Goal: Complete application form

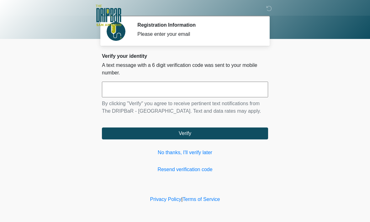
scroll to position [0, 0]
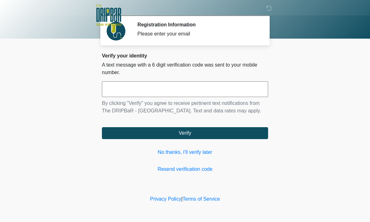
click at [244, 89] on input "text" at bounding box center [185, 90] width 166 height 16
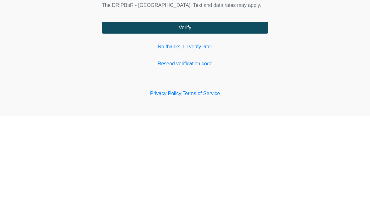
type input "******"
click at [239, 127] on button "Verify" at bounding box center [185, 133] width 166 height 12
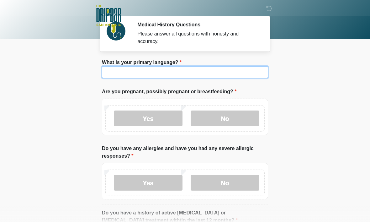
click at [203, 78] on input "What is your primary language?" at bounding box center [185, 72] width 166 height 12
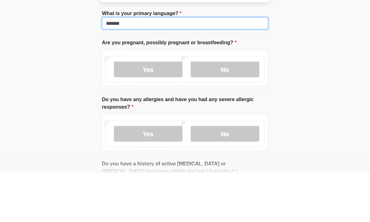
type input "*******"
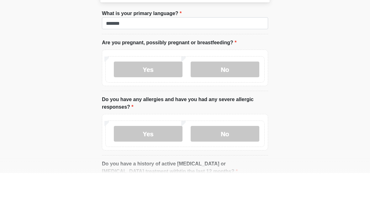
click at [230, 110] on label "No" at bounding box center [225, 118] width 69 height 16
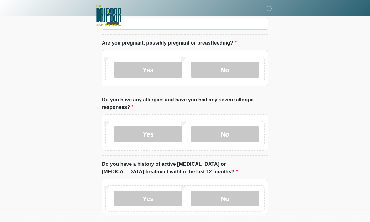
click at [243, 130] on label "No" at bounding box center [225, 134] width 69 height 16
click at [239, 200] on label "No" at bounding box center [225, 198] width 69 height 16
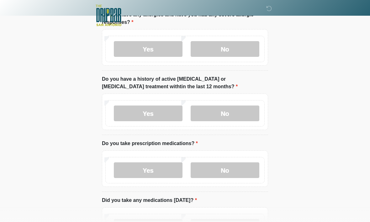
scroll to position [136, 0]
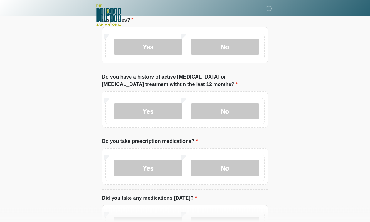
click at [239, 165] on label "No" at bounding box center [225, 168] width 69 height 16
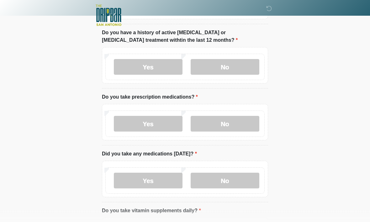
scroll to position [180, 0]
click at [238, 179] on label "No" at bounding box center [225, 181] width 69 height 16
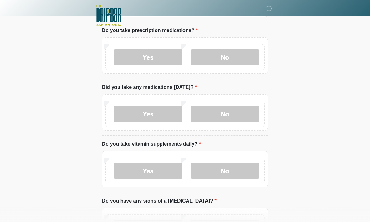
scroll to position [247, 0]
click at [162, 169] on label "Yes" at bounding box center [148, 171] width 69 height 16
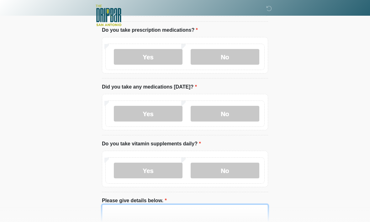
click at [206, 215] on textarea "Please give details below." at bounding box center [185, 217] width 166 height 27
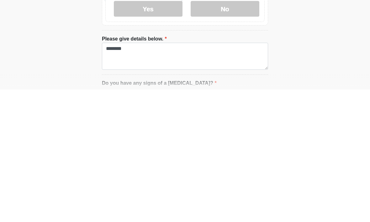
scroll to position [409, 0]
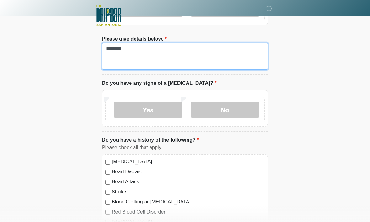
click at [191, 53] on textarea "********" at bounding box center [185, 56] width 166 height 27
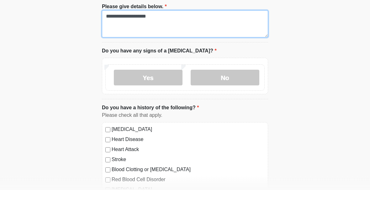
type textarea "**********"
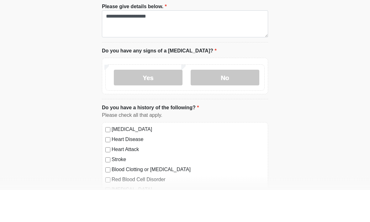
click at [230, 102] on label "No" at bounding box center [225, 110] width 69 height 16
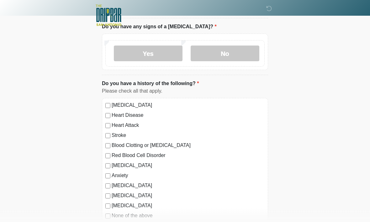
scroll to position [465, 0]
click at [112, 162] on label "[MEDICAL_DATA]" at bounding box center [188, 166] width 153 height 8
click at [112, 173] on label "Anxiety" at bounding box center [188, 176] width 153 height 8
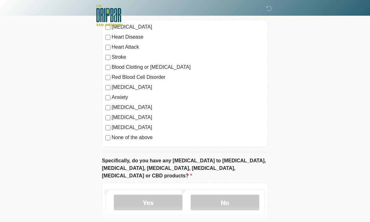
scroll to position [550, 0]
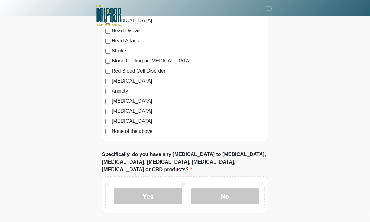
click at [230, 188] on label "No" at bounding box center [225, 196] width 69 height 16
click at [235, 188] on label "No" at bounding box center [225, 196] width 69 height 16
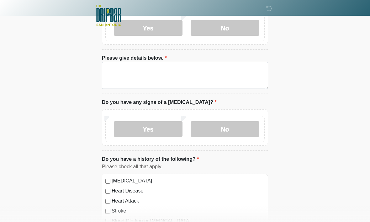
scroll to position [0, 0]
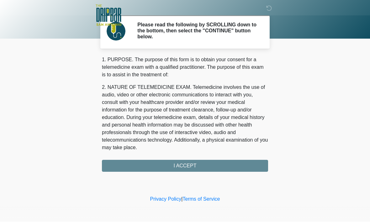
click at [244, 166] on div "1. PURPOSE. The purpose of this form is to obtain your consent for a telemedici…" at bounding box center [185, 114] width 166 height 116
click at [247, 167] on div "1. PURPOSE. The purpose of this form is to obtain your consent for a telemedici…" at bounding box center [185, 114] width 166 height 116
click at [196, 166] on div "1. PURPOSE. The purpose of this form is to obtain your consent for a telemedici…" at bounding box center [185, 114] width 166 height 116
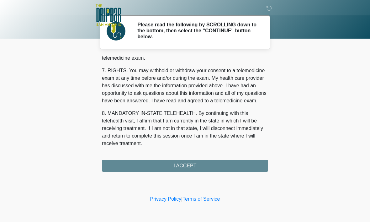
click at [191, 167] on button "I ACCEPT" at bounding box center [185, 166] width 166 height 12
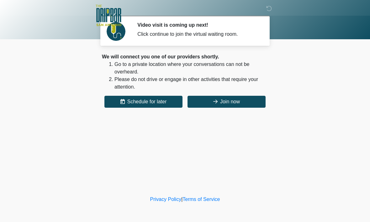
click at [228, 99] on button "Join now" at bounding box center [227, 102] width 78 height 12
